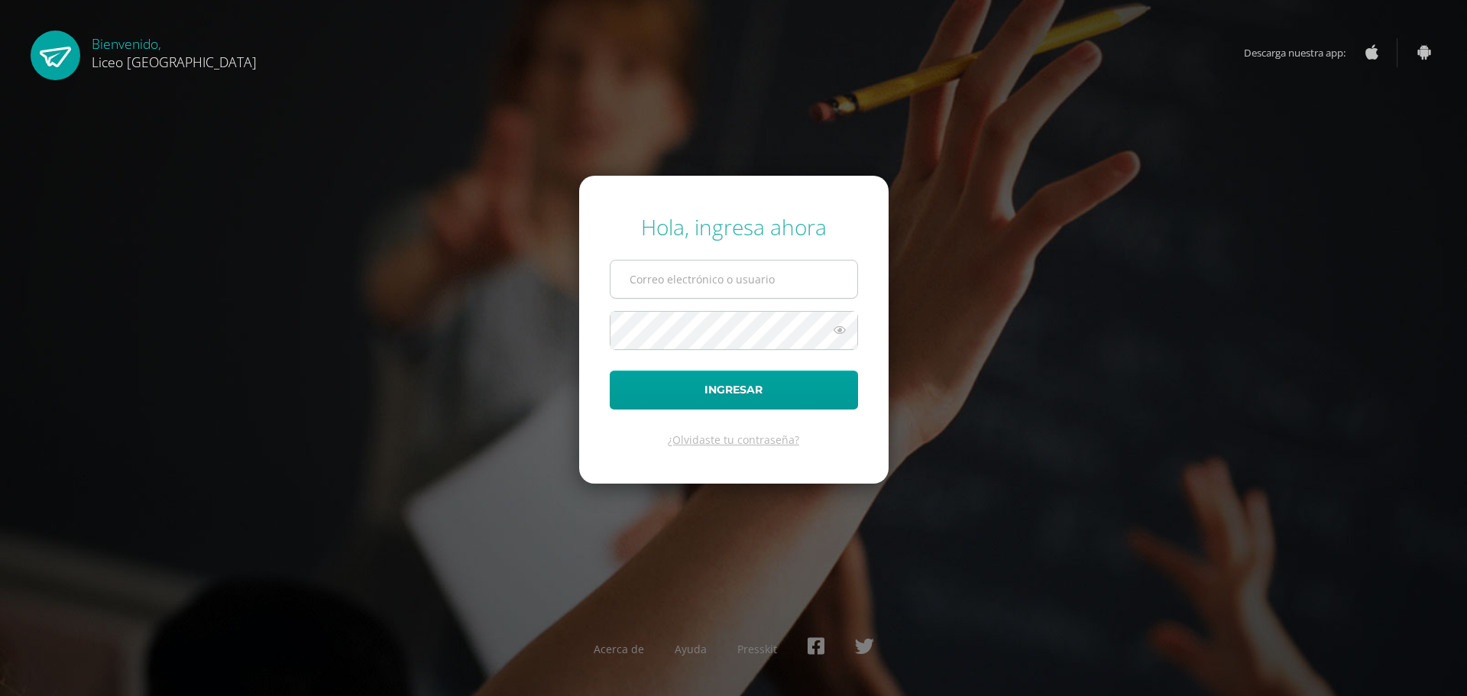
click at [705, 276] on input "text" at bounding box center [734, 279] width 247 height 37
type input "20192270"
click at [752, 403] on button "Ingresar" at bounding box center [734, 390] width 248 height 39
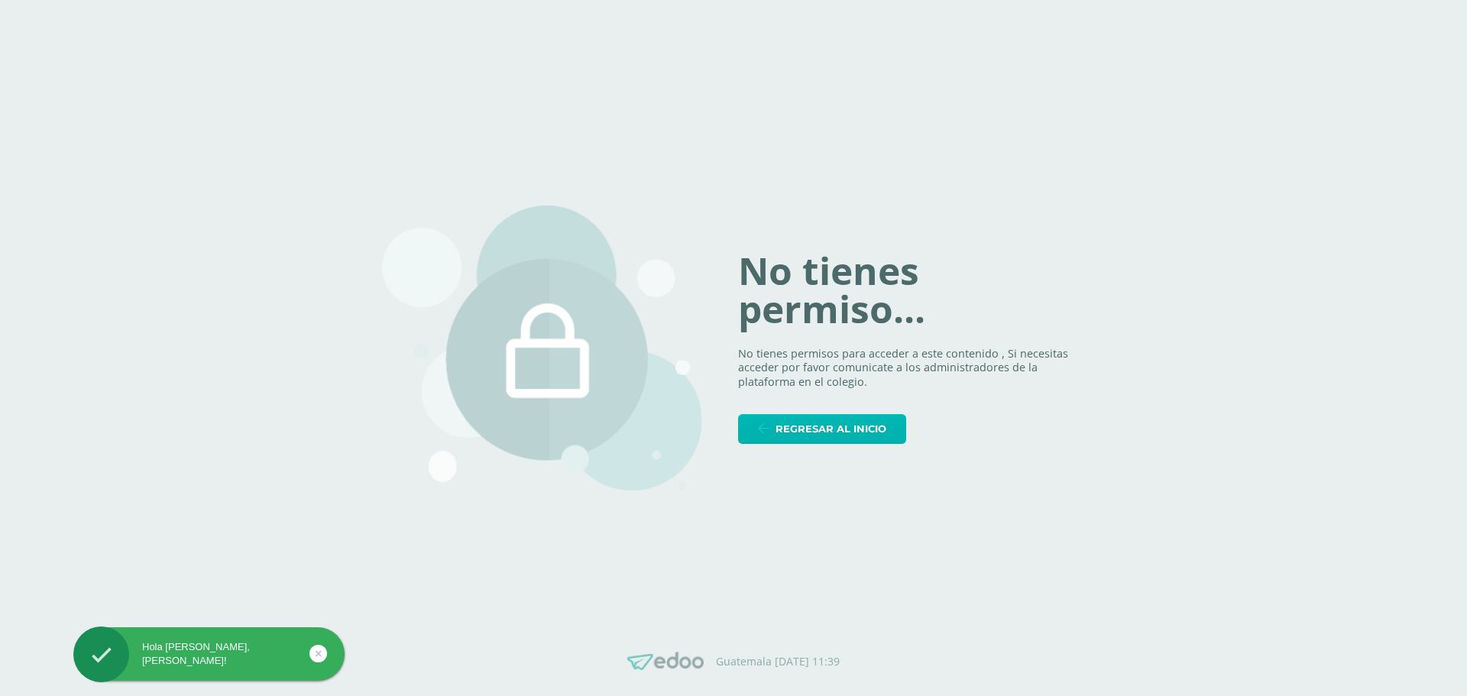
click at [807, 434] on span "Regresar al inicio" at bounding box center [831, 429] width 111 height 28
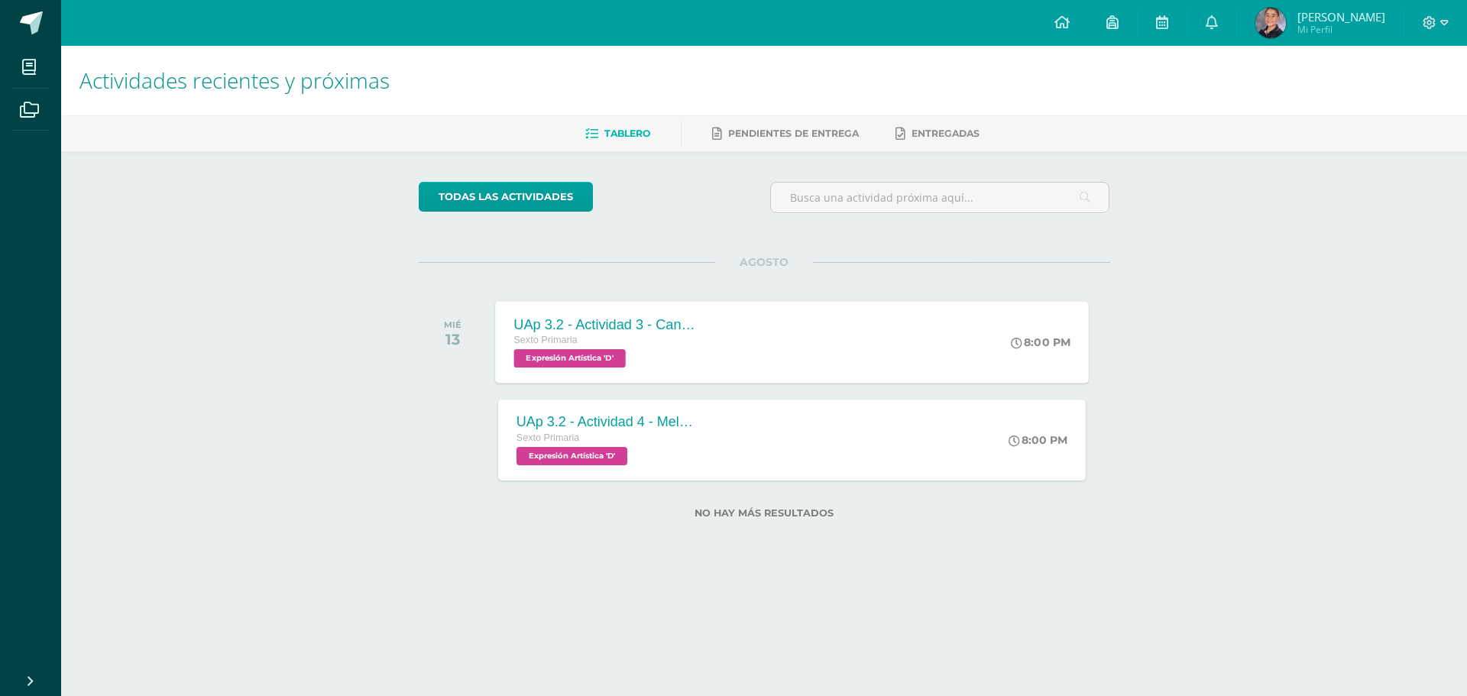
click at [576, 359] on span "Expresión Artística 'D'" at bounding box center [570, 358] width 112 height 18
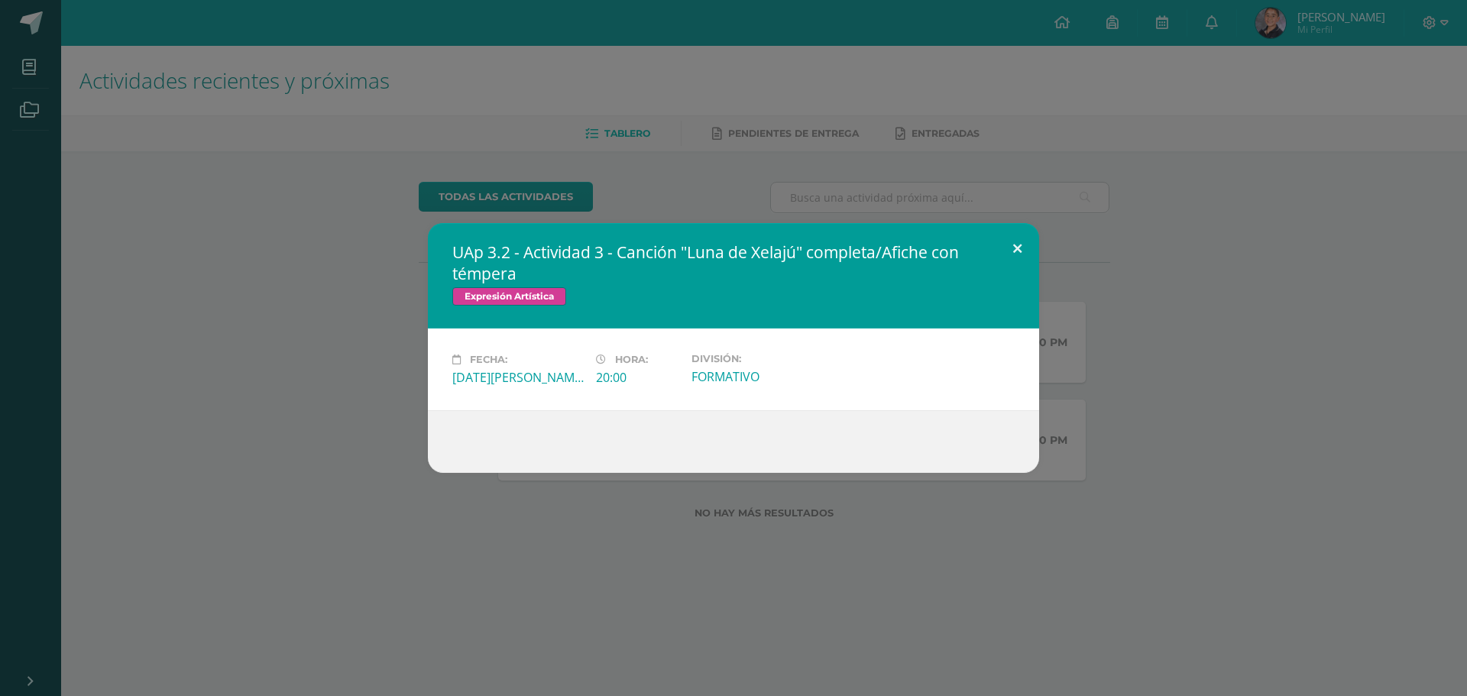
click at [1018, 246] on button at bounding box center [1018, 249] width 44 height 52
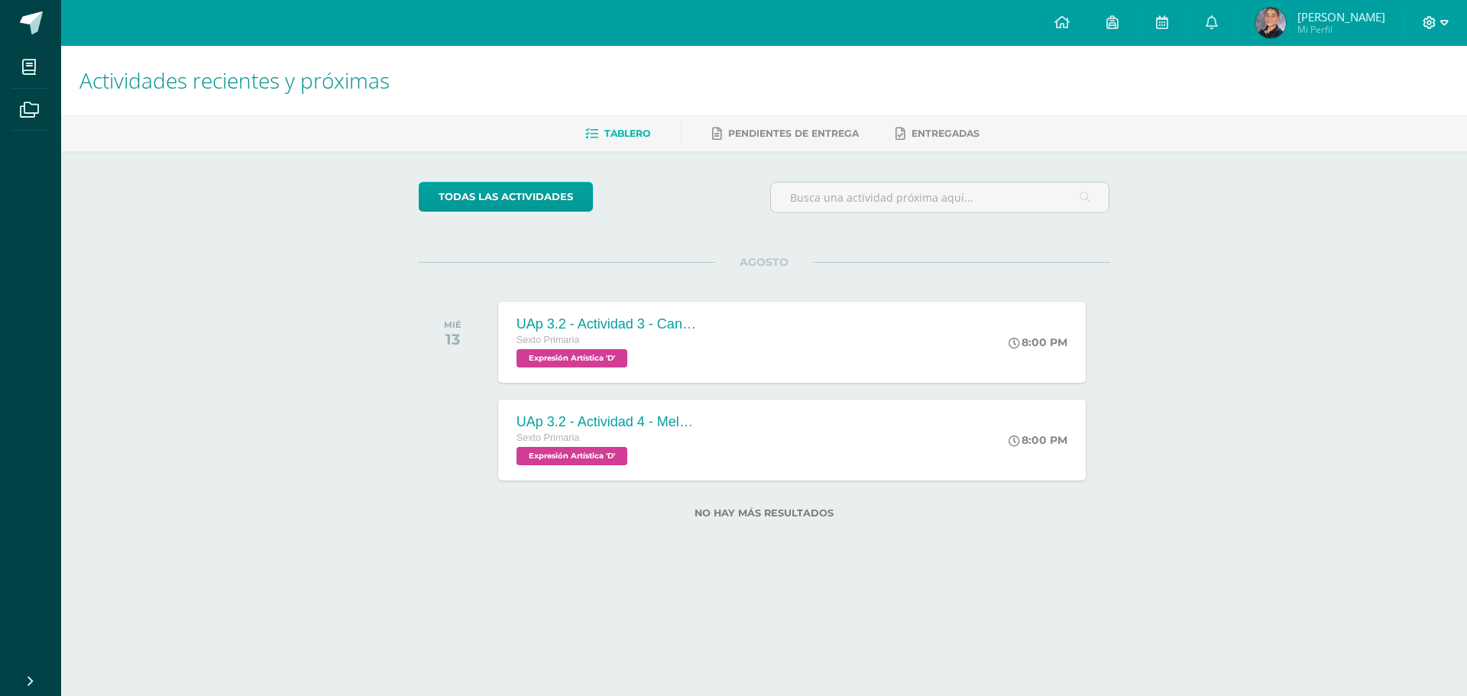
click at [1438, 23] on span at bounding box center [1436, 23] width 26 height 17
click at [1395, 101] on span "Cerrar sesión" at bounding box center [1396, 104] width 69 height 15
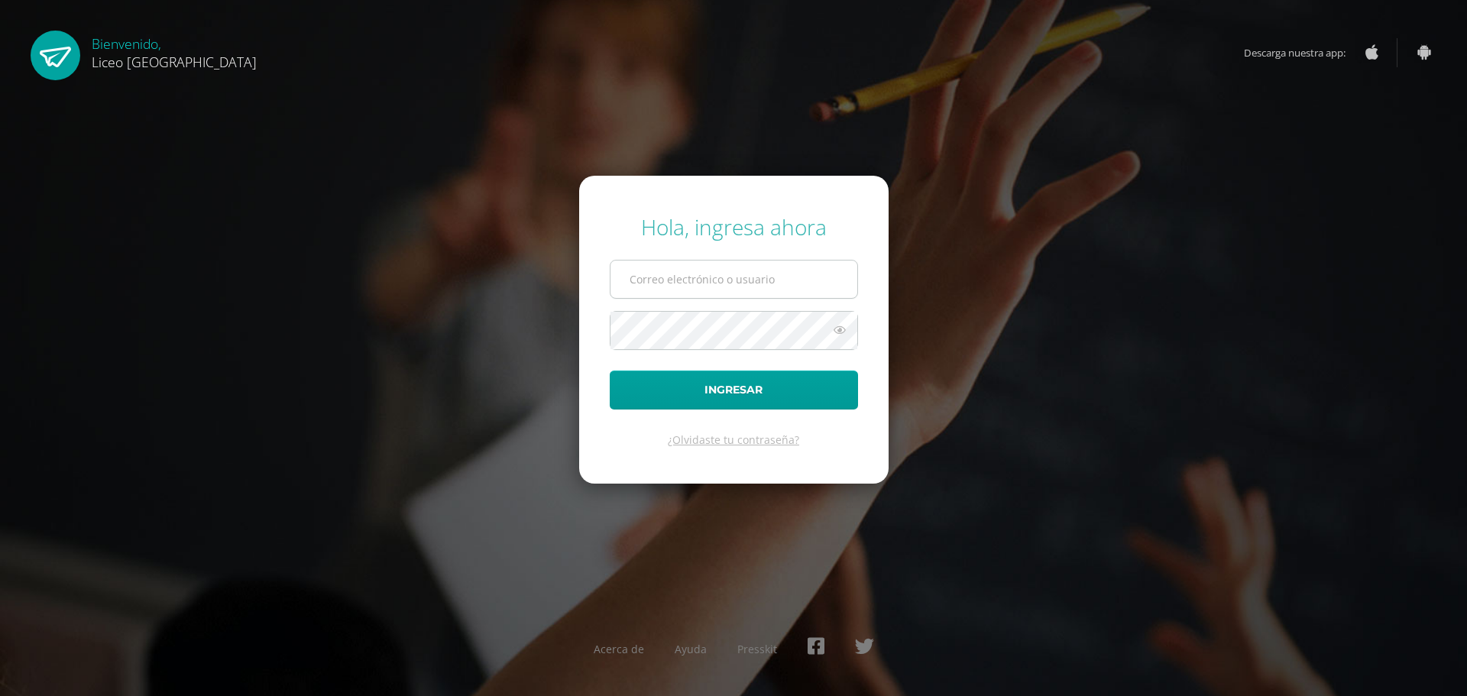
click at [686, 276] on input "text" at bounding box center [734, 279] width 247 height 37
type input "20192270"
click at [715, 385] on button "Ingresar" at bounding box center [734, 390] width 248 height 39
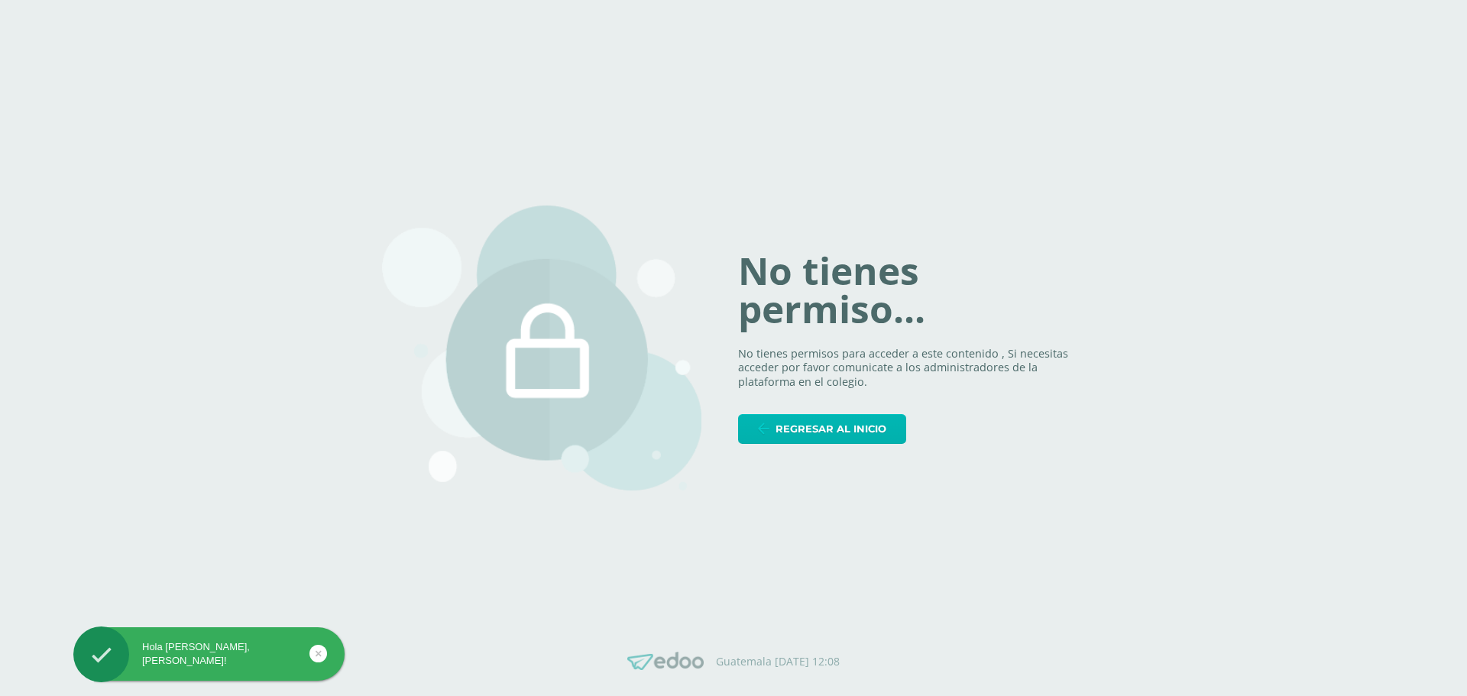
click at [818, 428] on span "Regresar al inicio" at bounding box center [831, 429] width 111 height 28
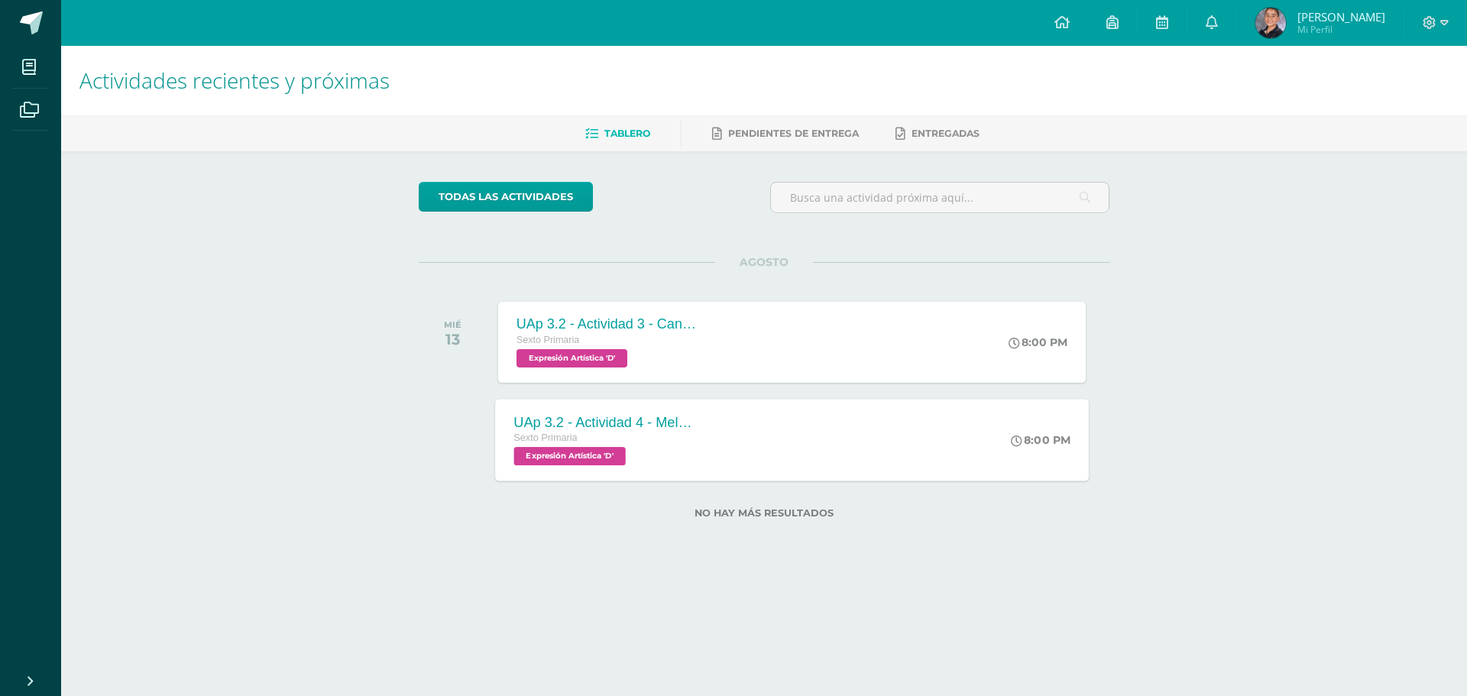
click at [603, 455] on span "Expresión Artística 'D'" at bounding box center [570, 456] width 112 height 18
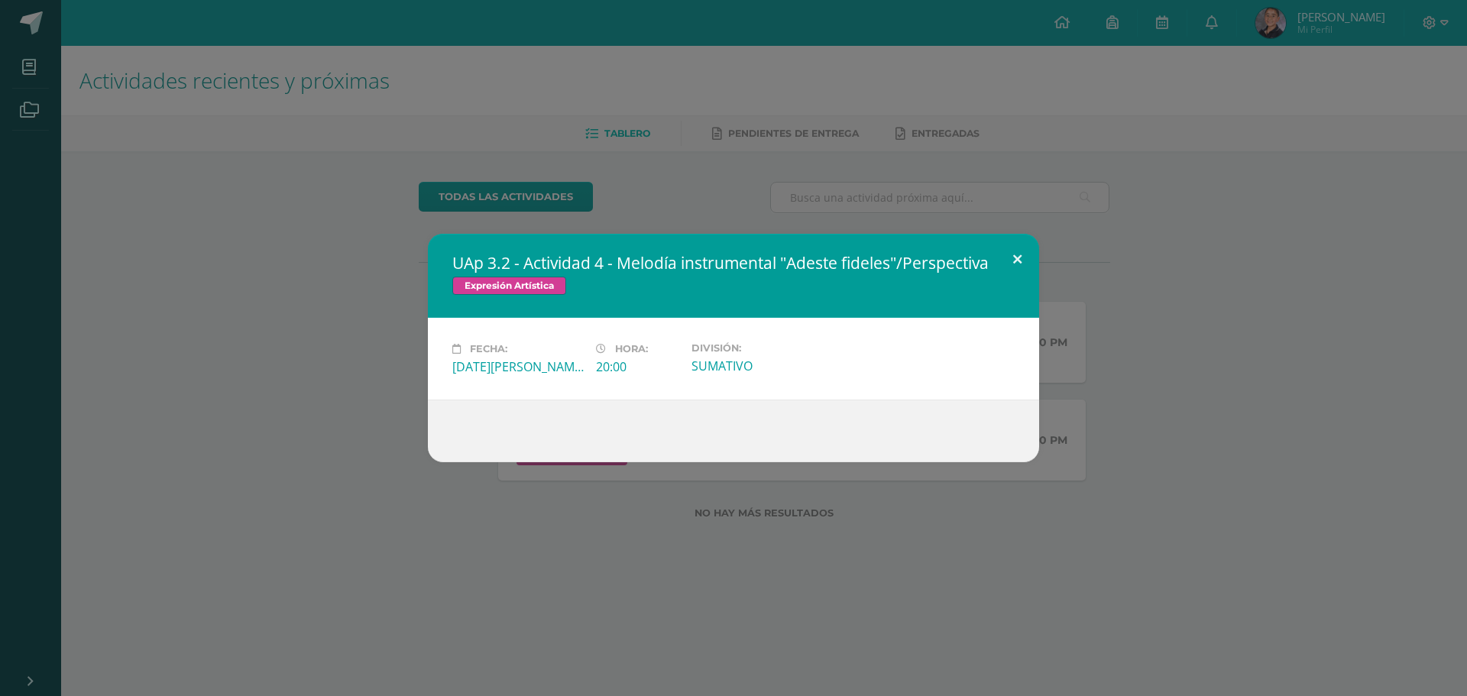
click at [1021, 255] on button at bounding box center [1018, 260] width 44 height 52
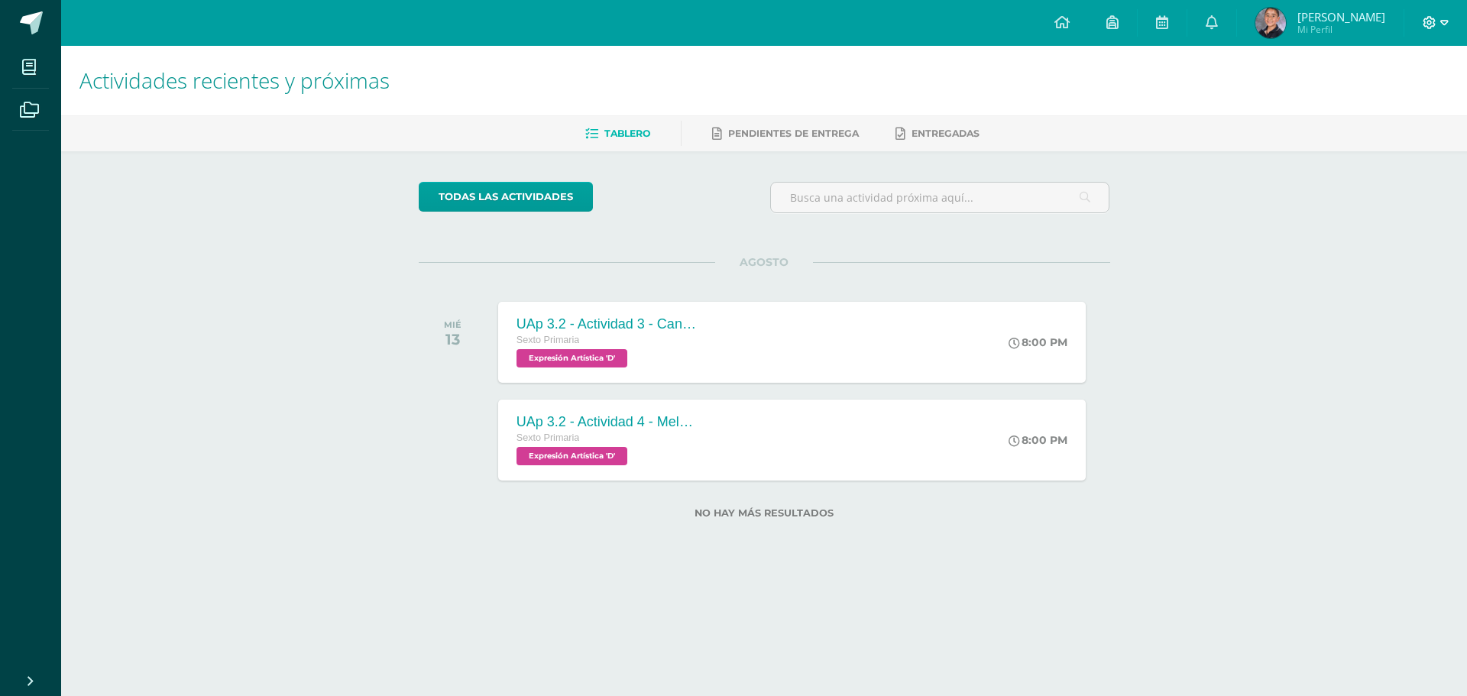
click at [1428, 23] on icon at bounding box center [1430, 22] width 13 height 13
click at [1380, 105] on span "Cerrar sesión" at bounding box center [1397, 104] width 69 height 15
